Goal: Information Seeking & Learning: Learn about a topic

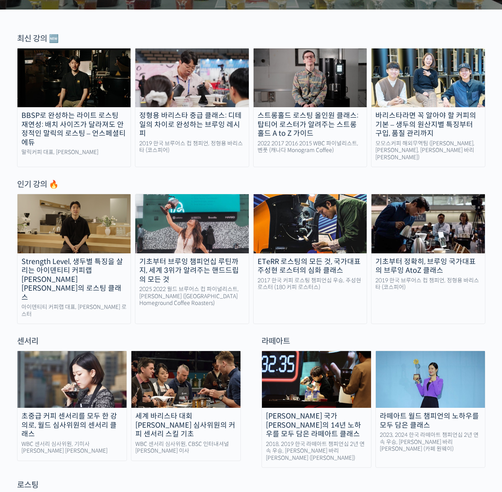
scroll to position [383, 0]
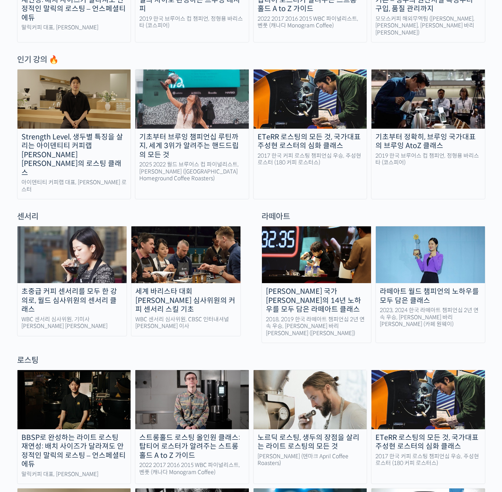
click at [430, 158] on div "2019 한국 브루어스 컵 챔피언, 정형용 바리스타 (코스피어)" at bounding box center [429, 160] width 114 height 14
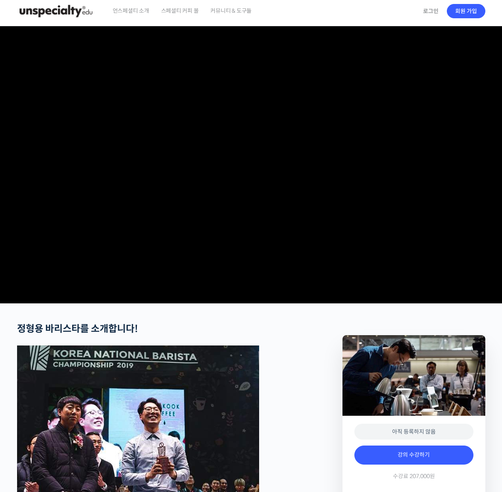
scroll to position [376, 0]
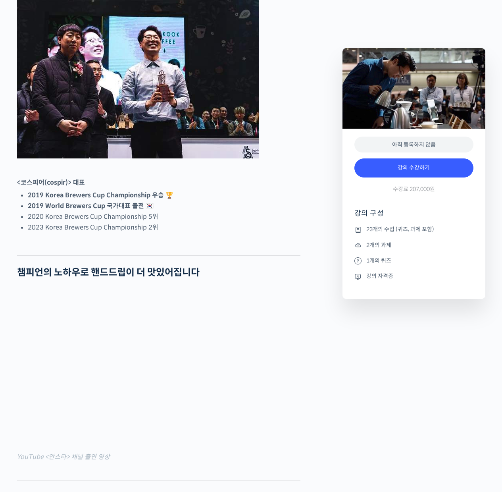
click at [296, 158] on figure at bounding box center [159, 65] width 284 height 185
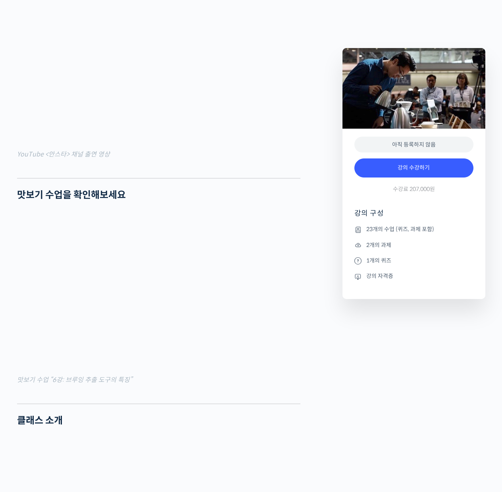
scroll to position [766, 0]
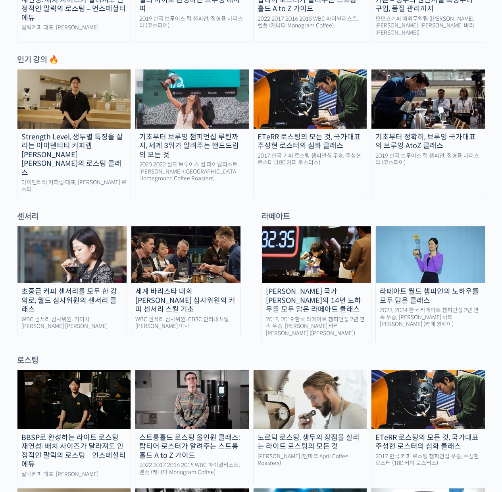
scroll to position [624, 0]
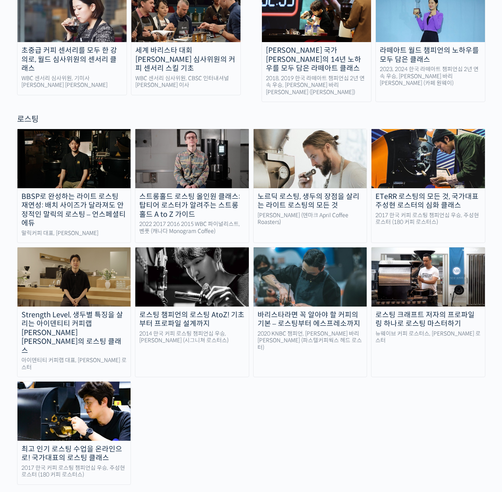
click at [302, 155] on img at bounding box center [311, 158] width 114 height 59
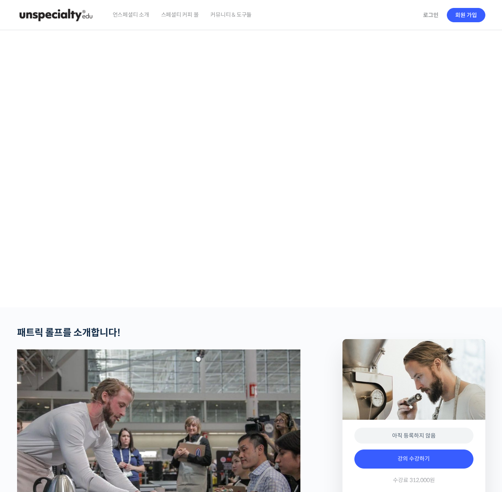
click at [128, 15] on span "언스페셜티 소개" at bounding box center [131, 15] width 37 height 30
click at [349, 240] on video at bounding box center [251, 167] width 469 height 274
